Goal: Information Seeking & Learning: Learn about a topic

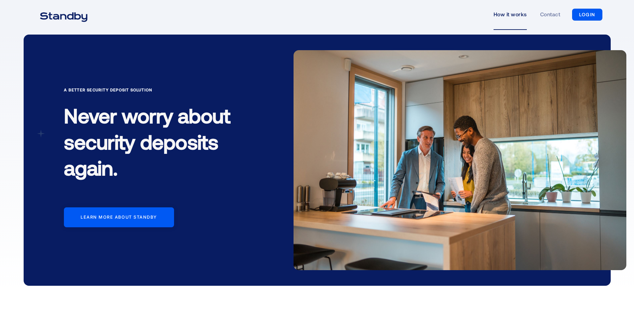
click at [509, 13] on link "How it works" at bounding box center [509, 14] width 33 height 31
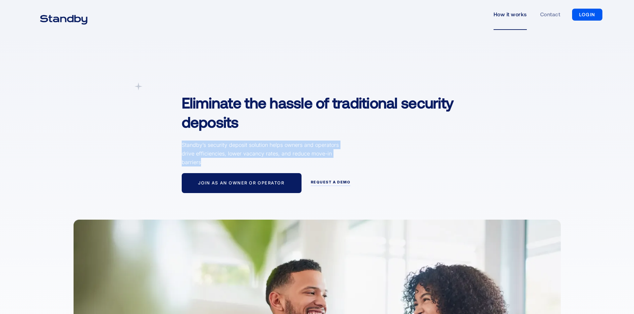
drag, startPoint x: 179, startPoint y: 146, endPoint x: 228, endPoint y: 161, distance: 51.0
click at [228, 161] on div "A simpler Deposit Solution Eliminate the hassle of traditional security deposit…" at bounding box center [337, 138] width 325 height 111
click at [228, 161] on p "Standby’s security deposit solution helps owners and operators drive efficienci…" at bounding box center [262, 154] width 160 height 26
drag, startPoint x: 214, startPoint y: 161, endPoint x: 184, endPoint y: 147, distance: 33.0
click at [184, 147] on p "Standby’s security deposit solution helps owners and operators drive efficienci…" at bounding box center [262, 154] width 160 height 26
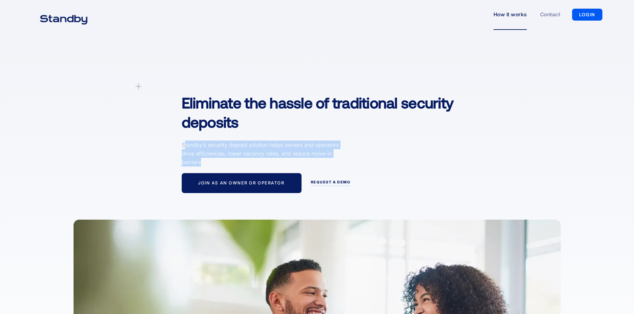
click at [184, 147] on p "Standby’s security deposit solution helps owners and operators drive efficienci…" at bounding box center [262, 154] width 160 height 26
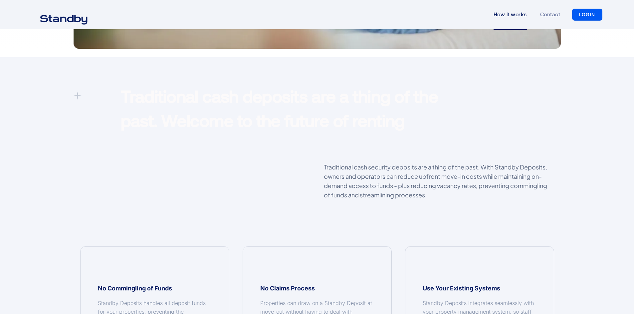
scroll to position [466, 0]
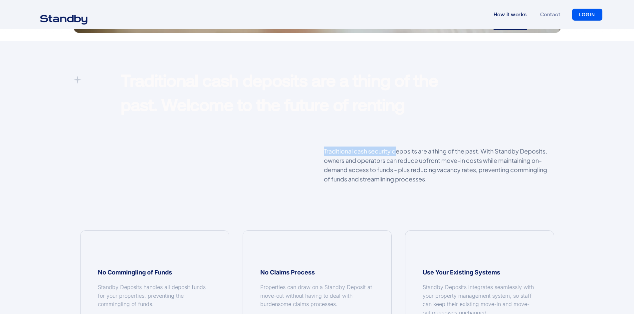
drag, startPoint x: 321, startPoint y: 149, endPoint x: 394, endPoint y: 155, distance: 73.7
click at [394, 155] on div "Traditional cash security deposits are a thing of the past. With Standby Deposi…" at bounding box center [439, 169] width 244 height 44
click at [394, 155] on p "Traditional cash security deposits are a thing of the past. With Standby Deposi…" at bounding box center [439, 165] width 230 height 37
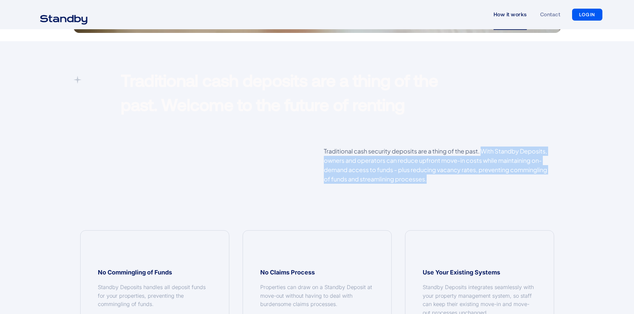
drag, startPoint x: 484, startPoint y: 149, endPoint x: 446, endPoint y: 180, distance: 49.5
click at [446, 180] on p "Traditional cash security deposits are a thing of the past. With Standby Deposi…" at bounding box center [439, 165] width 230 height 37
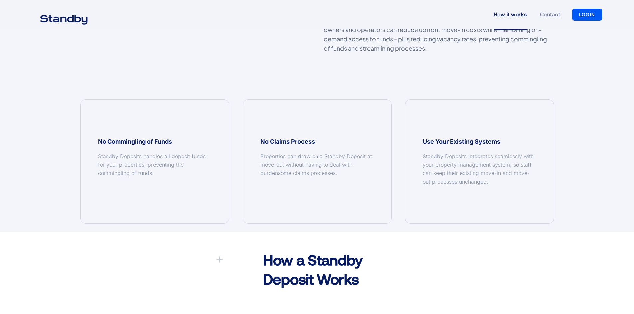
scroll to position [599, 0]
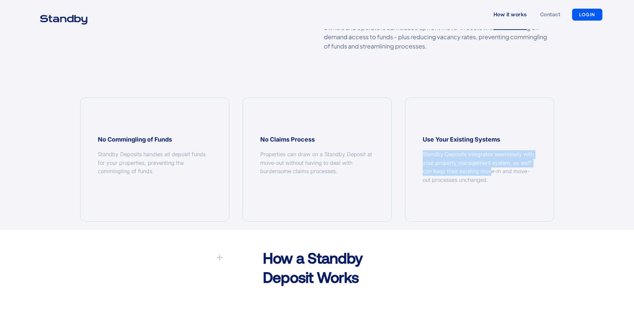
drag, startPoint x: 418, startPoint y: 153, endPoint x: 492, endPoint y: 178, distance: 78.7
click at [492, 178] on div "Use Your Existing Systems Standby Deposits integrates seamlessly with your prop…" at bounding box center [479, 160] width 148 height 124
click at [492, 179] on div "Standby Deposits integrates seamlessly with your property management system, so…" at bounding box center [480, 167] width 114 height 34
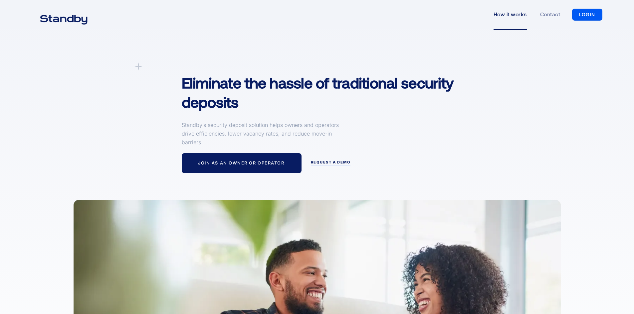
scroll to position [0, 0]
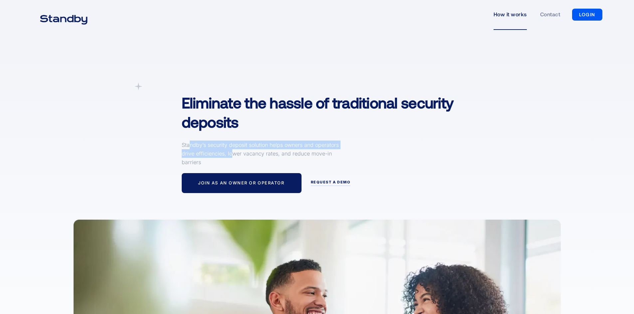
drag, startPoint x: 231, startPoint y: 158, endPoint x: 187, endPoint y: 147, distance: 45.4
click at [189, 148] on p "Standby’s security deposit solution helps owners and operators drive efficienci…" at bounding box center [262, 154] width 160 height 26
click at [187, 147] on p "Standby’s security deposit solution helps owners and operators drive efficienci…" at bounding box center [262, 154] width 160 height 26
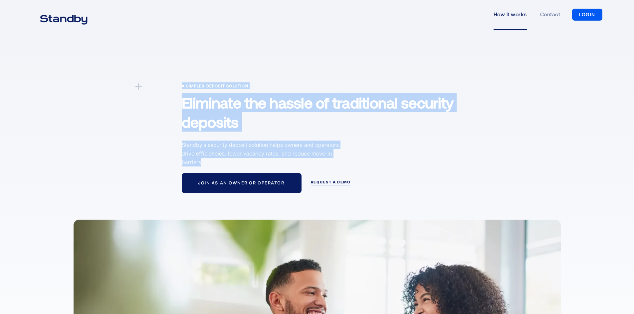
drag, startPoint x: 179, startPoint y: 146, endPoint x: 240, endPoint y: 160, distance: 62.9
click at [240, 160] on div "A simpler Deposit Solution Eliminate the hassle of traditional security deposit…" at bounding box center [317, 138] width 487 height 111
click at [240, 160] on p "Standby’s security deposit solution helps owners and operators drive efficienci…" at bounding box center [262, 154] width 160 height 26
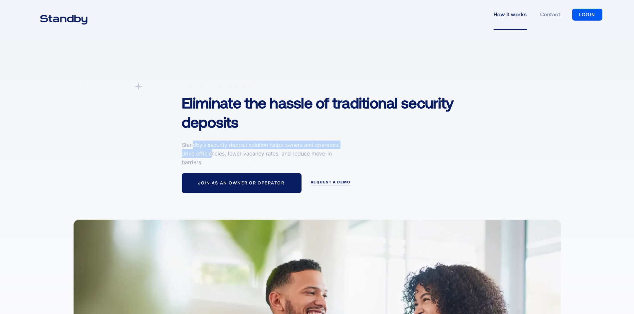
drag, startPoint x: 207, startPoint y: 156, endPoint x: 188, endPoint y: 145, distance: 21.0
click at [189, 146] on p "Standby’s security deposit solution helps owners and operators drive efficienci…" at bounding box center [262, 154] width 160 height 26
drag, startPoint x: 188, startPoint y: 145, endPoint x: 210, endPoint y: 163, distance: 27.9
click at [188, 145] on p "Standby’s security deposit solution helps owners and operators drive efficienci…" at bounding box center [262, 154] width 160 height 26
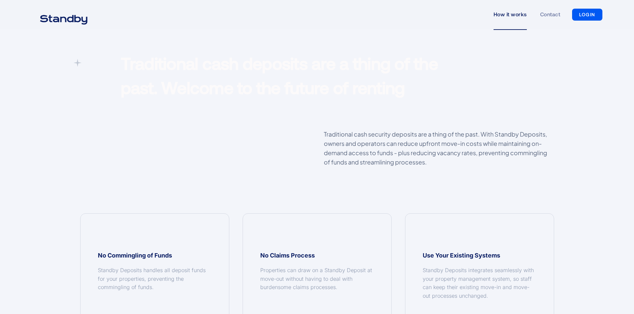
scroll to position [532, 0]
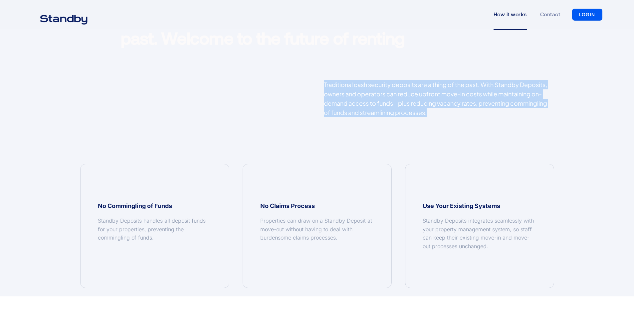
drag, startPoint x: 330, startPoint y: 84, endPoint x: 446, endPoint y: 113, distance: 119.7
click at [446, 113] on div "Traditional cash security deposits are a thing of the past. With Standby Deposi…" at bounding box center [317, 102] width 487 height 44
click at [446, 113] on p "Traditional cash security deposits are a thing of the past. With Standby Deposi…" at bounding box center [439, 98] width 230 height 37
drag, startPoint x: 446, startPoint y: 113, endPoint x: 329, endPoint y: 86, distance: 120.5
click at [332, 86] on p "Traditional cash security deposits are a thing of the past. With Standby Deposi…" at bounding box center [439, 98] width 230 height 37
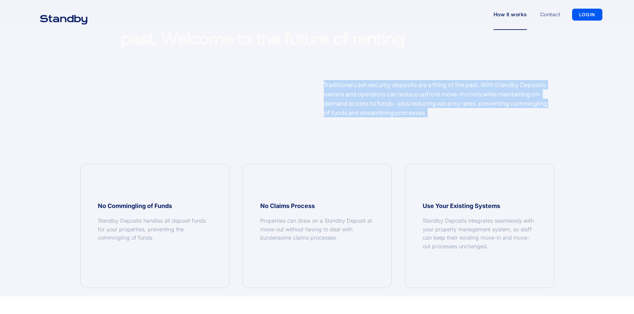
click at [329, 86] on p "Traditional cash security deposits are a thing of the past. With Standby Deposi…" at bounding box center [439, 98] width 230 height 37
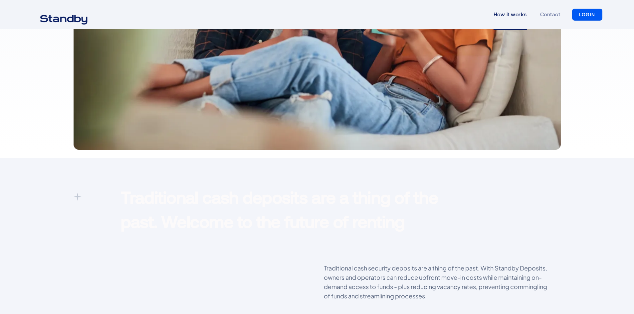
scroll to position [333, 0]
